Goal: Transaction & Acquisition: Subscribe to service/newsletter

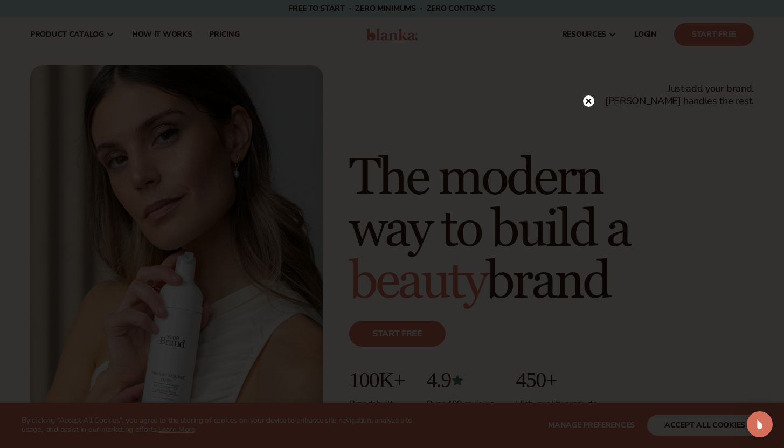
click at [588, 104] on circle at bounding box center [588, 100] width 11 height 11
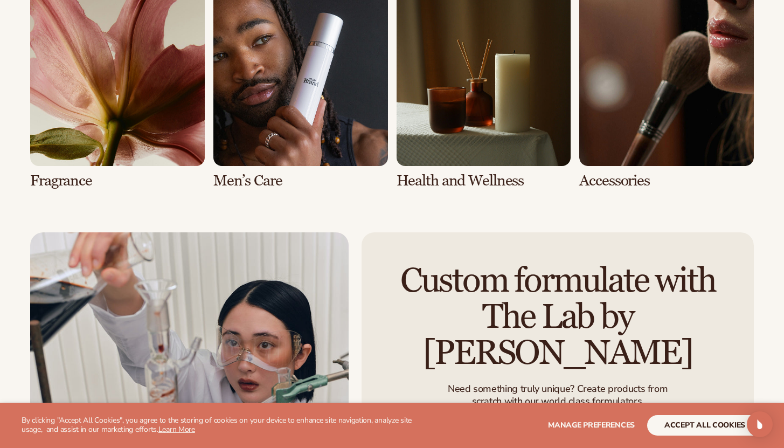
scroll to position [2241, 0]
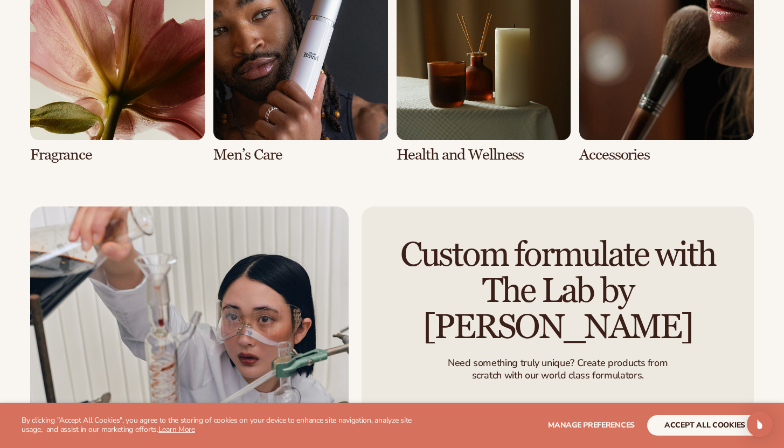
click at [145, 72] on link "5 / 8" at bounding box center [117, 65] width 175 height 198
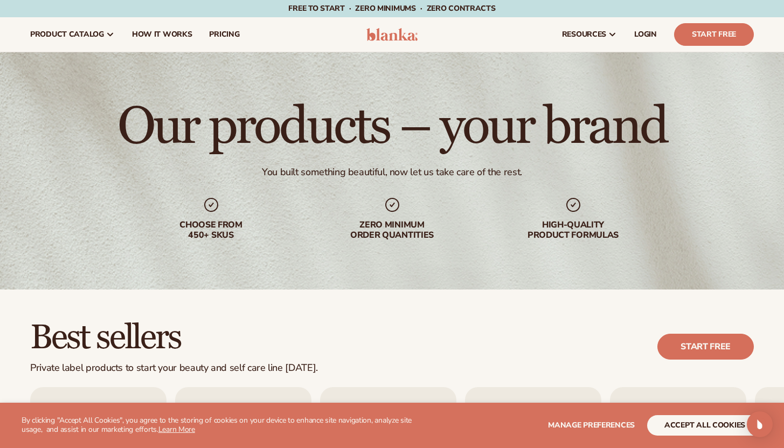
drag, startPoint x: 791, startPoint y: 138, endPoint x: 791, endPoint y: 56, distance: 81.9
click at [783, 56] on html "WE USE COOKIES By clicking "Accept All Cookies", you agree to the storing of co…" at bounding box center [392, 224] width 784 height 448
click at [229, 43] on link "pricing" at bounding box center [223, 34] width 47 height 34
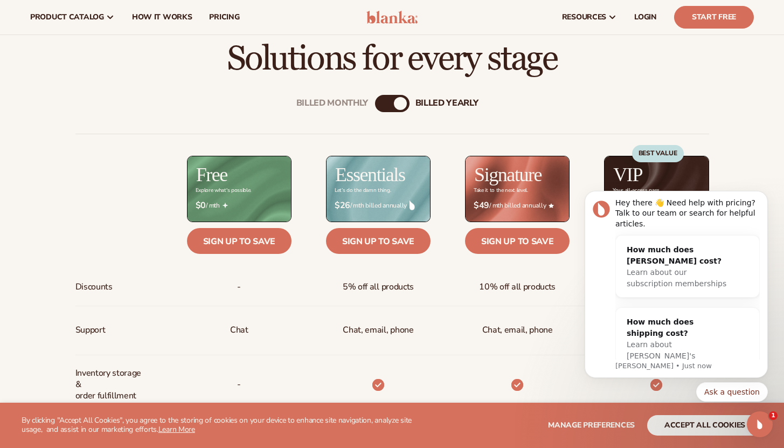
scroll to position [323, 0]
click at [401, 108] on div "billed Yearly" at bounding box center [400, 104] width 13 height 13
click at [760, 425] on icon "Open Intercom Messenger" at bounding box center [760, 424] width 8 height 9
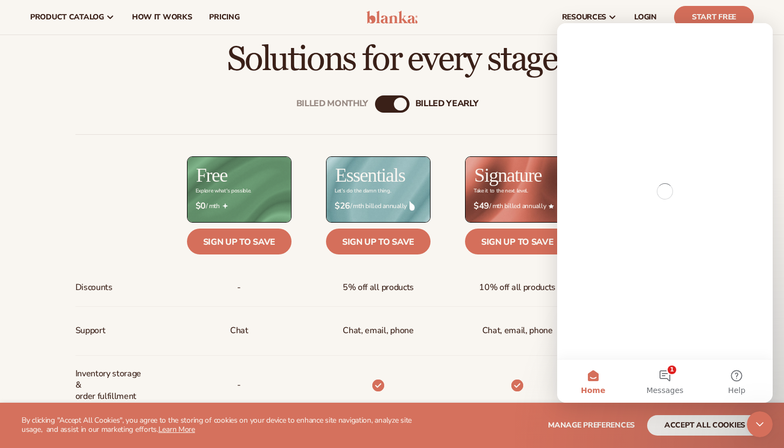
scroll to position [0, 0]
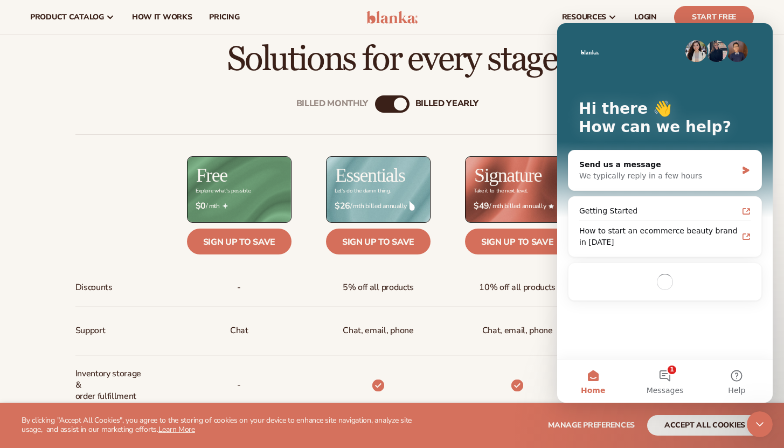
click at [760, 425] on icon "Close Intercom Messenger" at bounding box center [760, 424] width 8 height 4
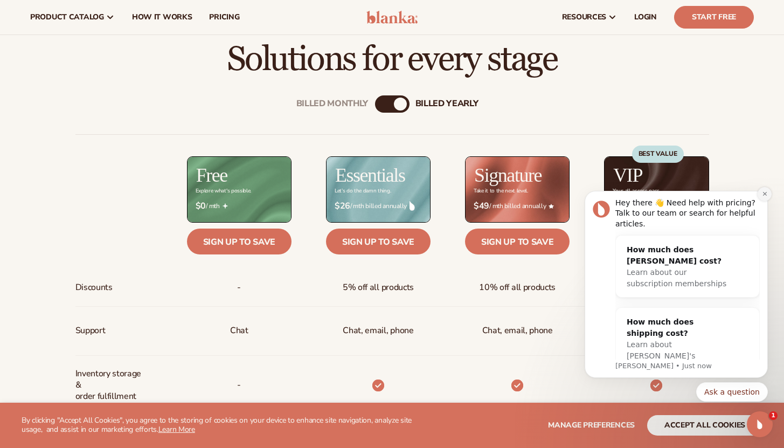
click at [760, 194] on button "Dismiss notification" at bounding box center [764, 194] width 14 height 14
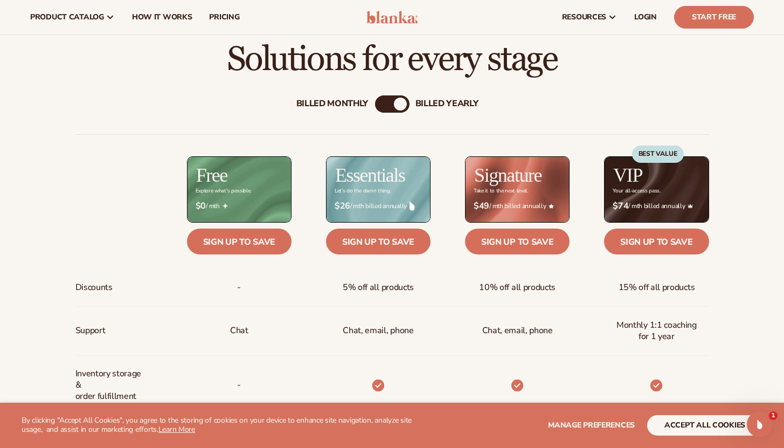
click at [359, 102] on div "Billed Monthly" at bounding box center [332, 104] width 72 height 10
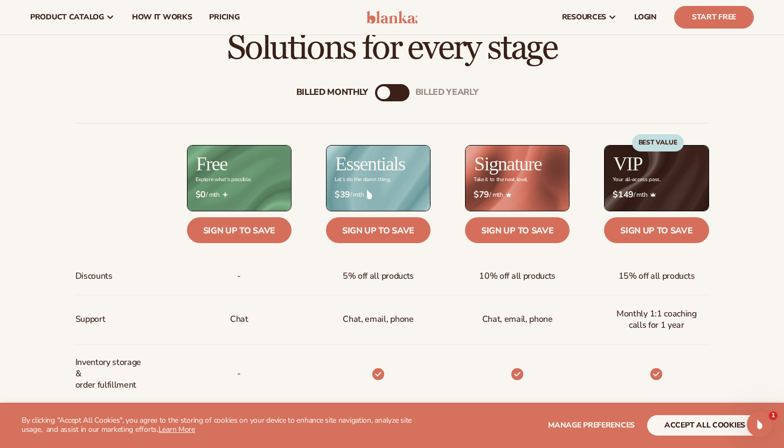
scroll to position [323, 0]
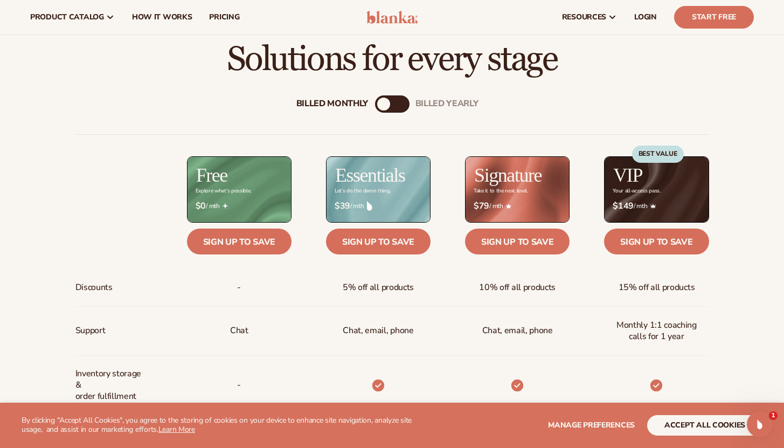
click at [406, 105] on div "billed Yearly" at bounding box center [403, 104] width 13 height 13
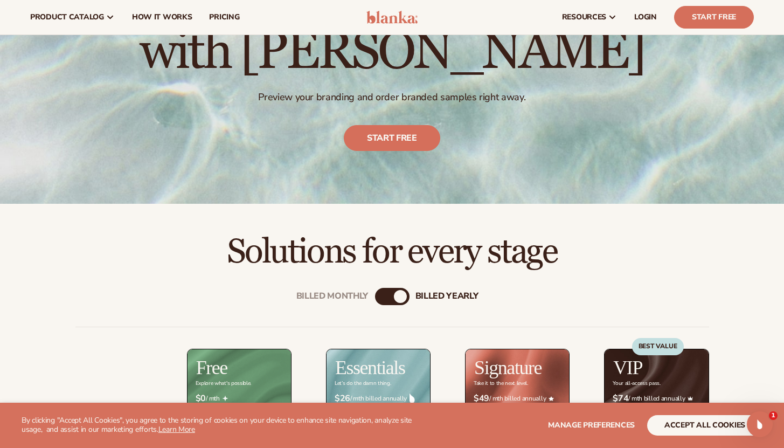
scroll to position [129, 0]
